Goal: Transaction & Acquisition: Subscribe to service/newsletter

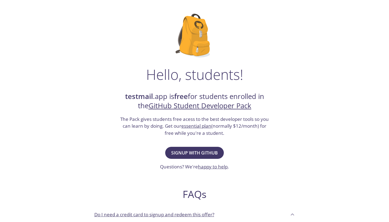
scroll to position [31, 0]
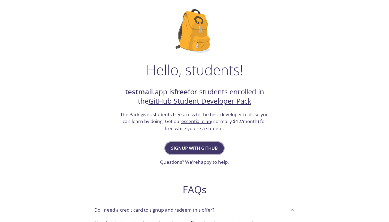
click at [193, 146] on span "Signup with GitHub" at bounding box center [194, 148] width 47 height 8
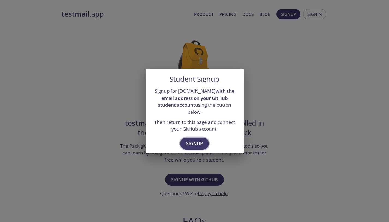
click at [191, 139] on span "Signup" at bounding box center [194, 143] width 17 height 8
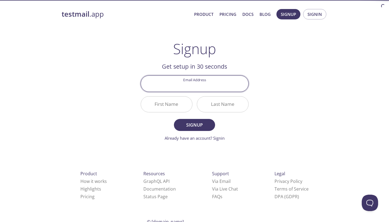
click at [197, 86] on input "Email Address" at bounding box center [194, 84] width 107 height 16
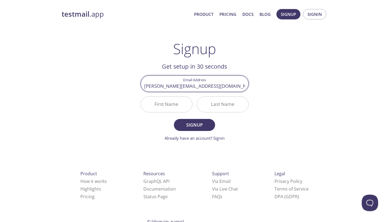
click at [165, 105] on input "First Name" at bounding box center [166, 104] width 51 height 16
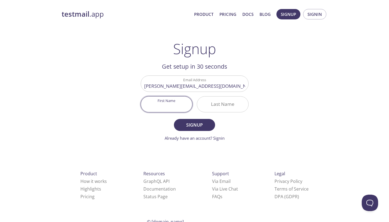
click at [189, 85] on input "[PERSON_NAME][EMAIL_ADDRESS][DOMAIN_NAME]" at bounding box center [194, 84] width 107 height 16
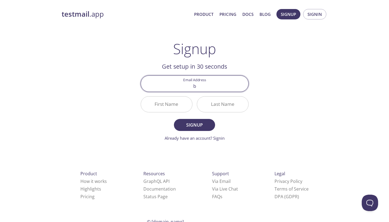
click at [209, 83] on input "b" at bounding box center [194, 84] width 107 height 16
type input "[EMAIL_ADDRESS][DOMAIN_NAME]"
click at [164, 102] on input "First Name" at bounding box center [166, 104] width 51 height 16
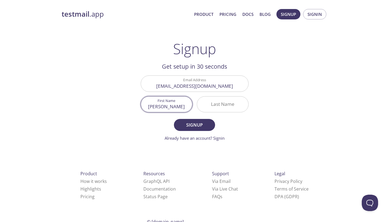
type input "[PERSON_NAME]"
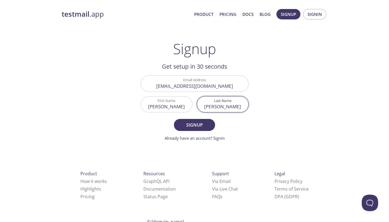
type input "[PERSON_NAME]"
click at [216, 121] on form "Email Address [EMAIL_ADDRESS][DOMAIN_NAME] First Name [PERSON_NAME] Last Name […" at bounding box center [195, 107] width 108 height 65
click at [198, 124] on span "Signup" at bounding box center [194, 125] width 29 height 8
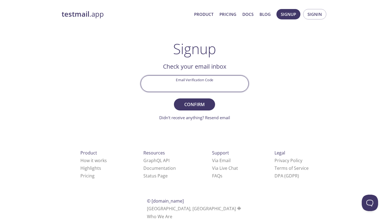
click at [199, 86] on input "Email Verification Code" at bounding box center [194, 84] width 107 height 16
paste input "YZ2R2PK"
type input "YZ2R2PK"
click at [184, 103] on span "Confirm" at bounding box center [194, 104] width 29 height 8
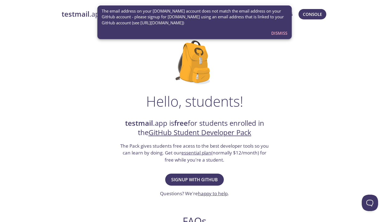
click at [297, 63] on div "Hello, students! testmail .app is free for students enrolled in the GitHub Stud…" at bounding box center [195, 198] width 266 height 333
click at [282, 31] on span "Dismiss" at bounding box center [279, 32] width 16 height 7
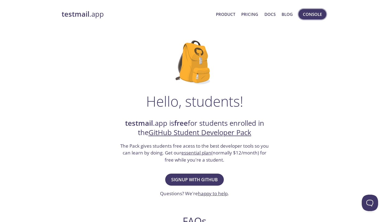
click at [306, 12] on span "Console" at bounding box center [312, 14] width 19 height 7
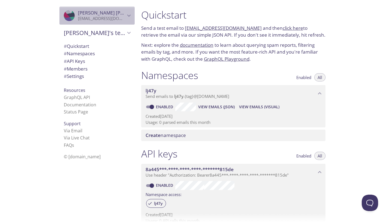
click at [112, 16] on p "[EMAIL_ADDRESS][DOMAIN_NAME]" at bounding box center [101, 18] width 47 height 5
